Goal: Find specific page/section

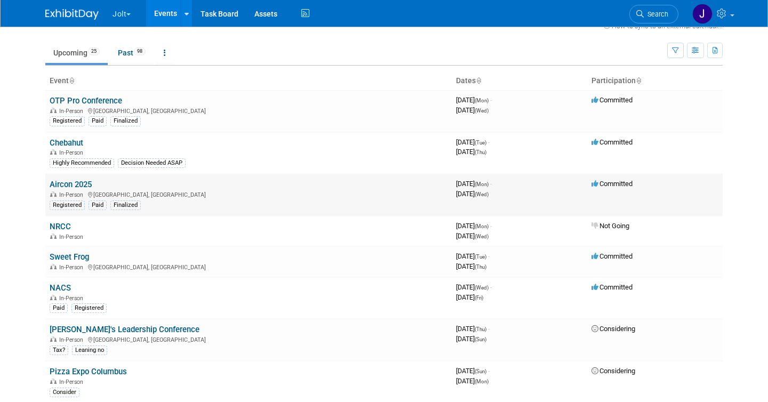
scroll to position [27, 0]
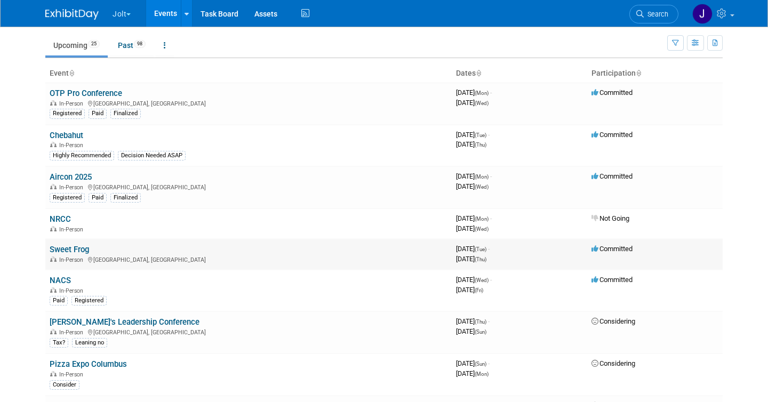
click at [68, 246] on link "Sweet Frog" at bounding box center [69, 250] width 39 height 10
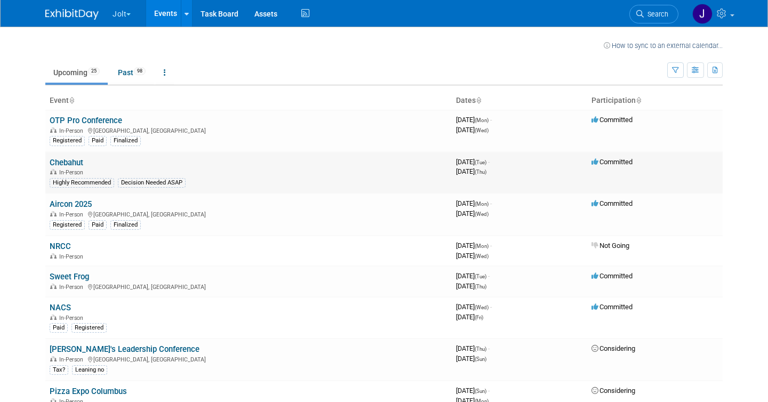
drag, startPoint x: 490, startPoint y: 160, endPoint x: 498, endPoint y: 172, distance: 14.5
click at [498, 172] on div "3967574400 [DATE] (Tue) - [DATE] (Thu)" at bounding box center [519, 167] width 127 height 19
click at [486, 172] on span "[DATE] (Thu)" at bounding box center [471, 171] width 30 height 8
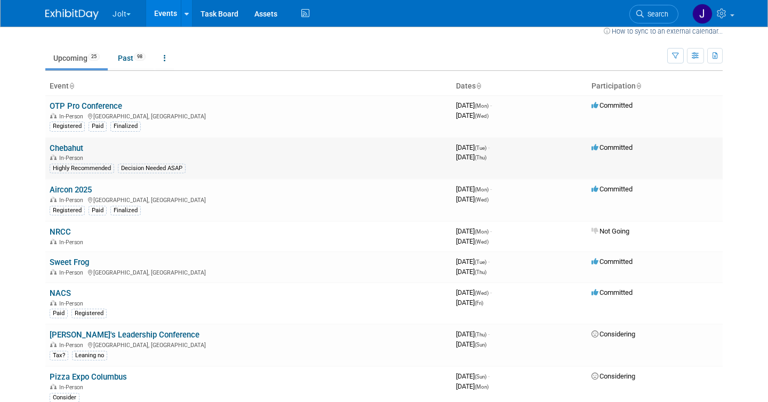
scroll to position [17, 0]
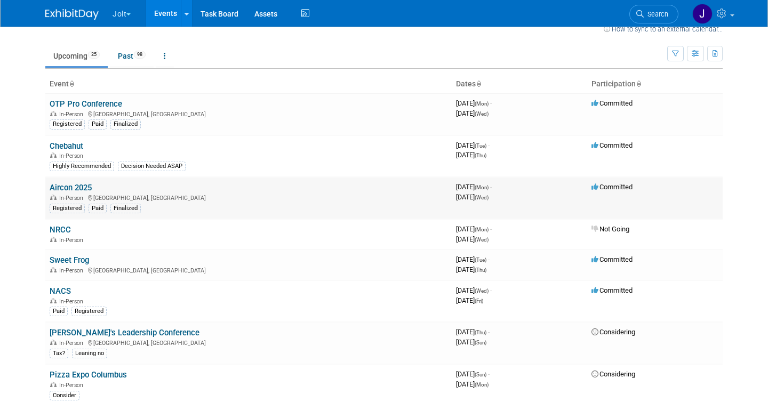
drag, startPoint x: 485, startPoint y: 183, endPoint x: 493, endPoint y: 197, distance: 16.0
click at [495, 197] on div "3968092800 [DATE] (Mon) - [DATE] (Wed)" at bounding box center [519, 192] width 127 height 19
click at [488, 197] on span "[DATE] (Wed)" at bounding box center [472, 197] width 33 height 8
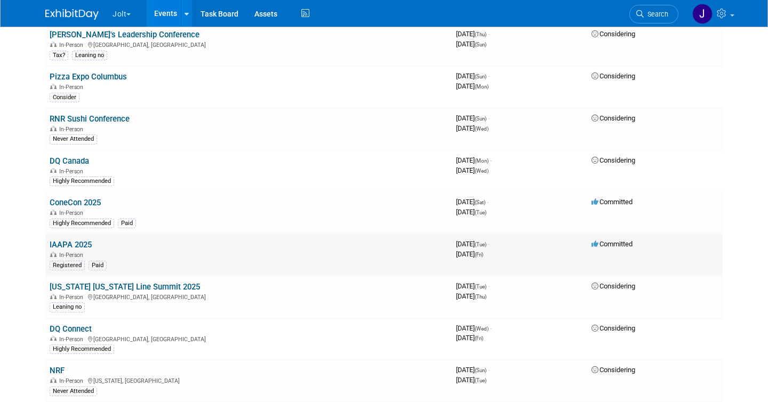
scroll to position [314, 0]
drag, startPoint x: 459, startPoint y: 123, endPoint x: 539, endPoint y: 132, distance: 80.6
click at [540, 132] on div "3971030400 [DATE] (Sun) - [DATE] (Wed)" at bounding box center [519, 124] width 127 height 19
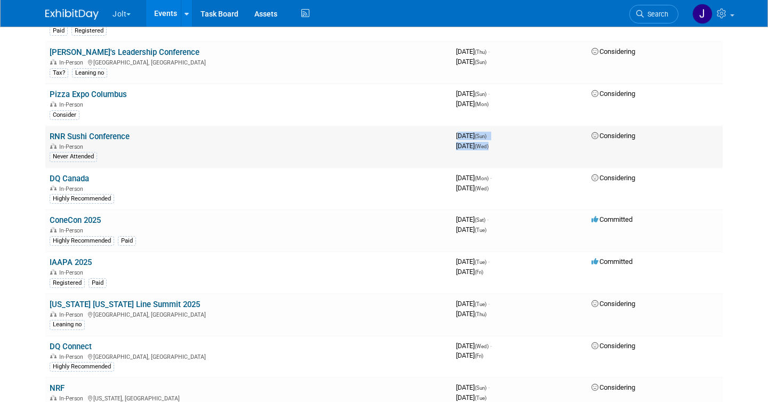
click at [546, 147] on div "[DATE] (Wed)" at bounding box center [519, 145] width 127 height 10
